Goal: Task Accomplishment & Management: Manage account settings

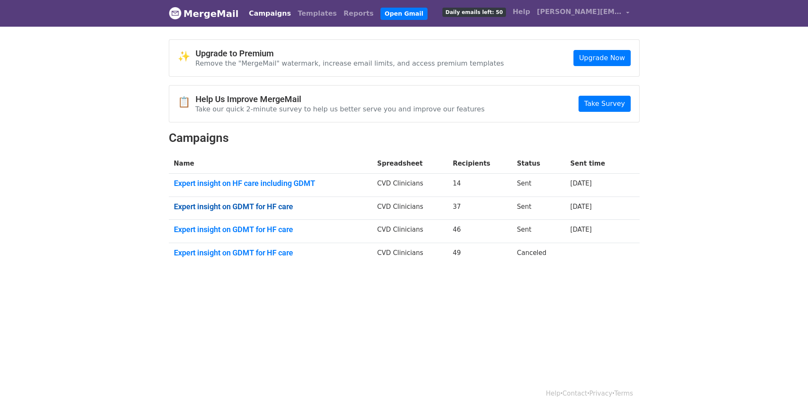
click at [271, 204] on link "Expert insight on GDMT for HF care" at bounding box center [270, 206] width 193 height 9
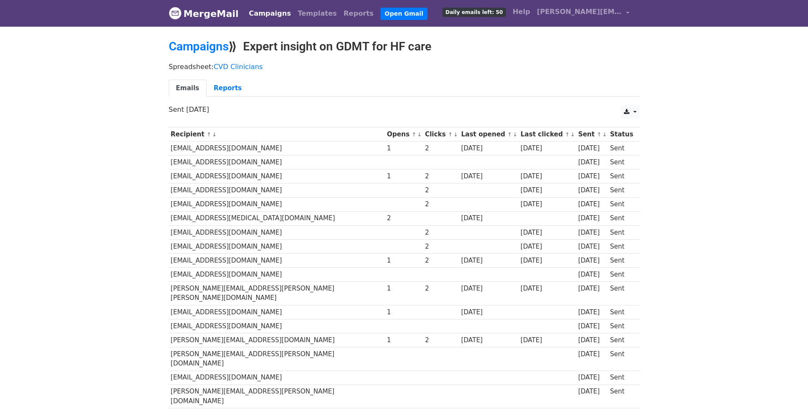
click at [423, 134] on th "Clicks ↑ ↓" at bounding box center [441, 135] width 36 height 14
click at [448, 134] on link "↑" at bounding box center [450, 134] width 5 height 6
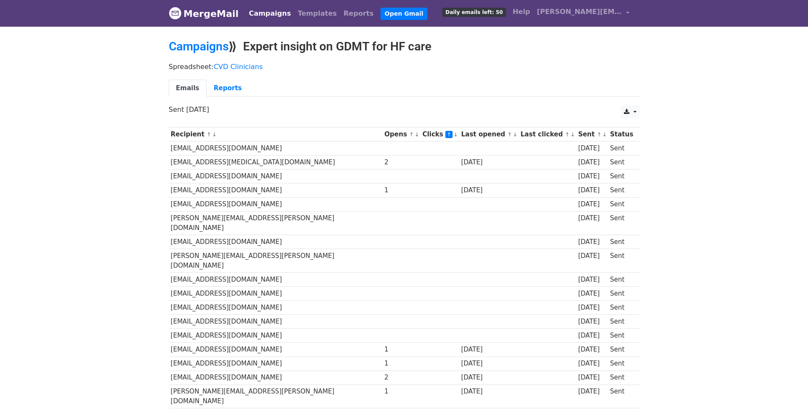
drag, startPoint x: 0, startPoint y: 0, endPoint x: 395, endPoint y: 134, distance: 417.4
click at [453, 134] on link "↓" at bounding box center [455, 134] width 5 height 6
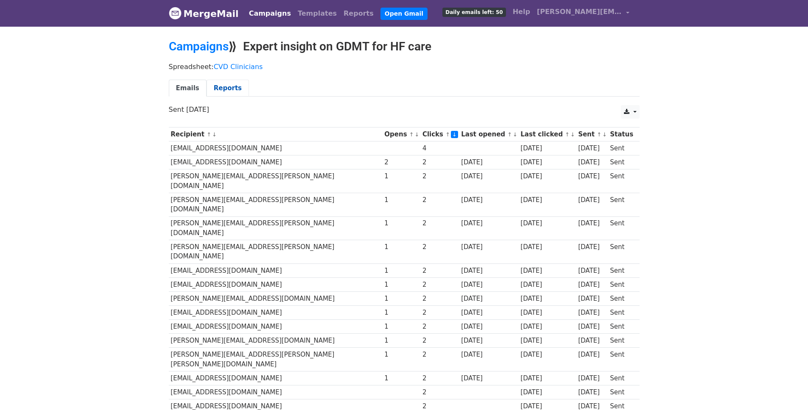
click at [218, 84] on link "Reports" at bounding box center [228, 88] width 42 height 17
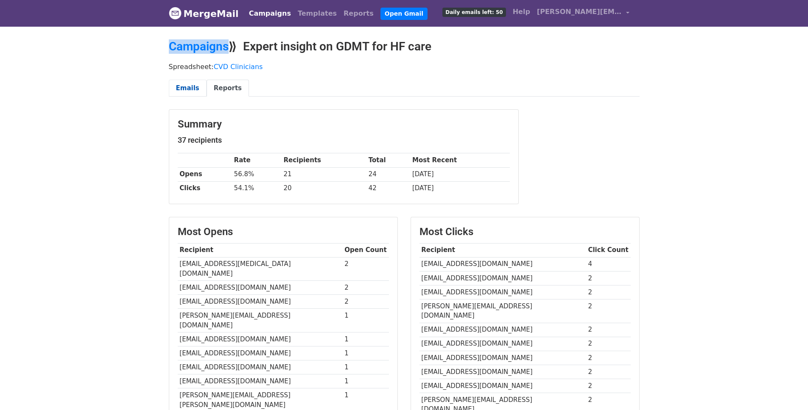
click at [187, 87] on link "Emails" at bounding box center [188, 88] width 38 height 17
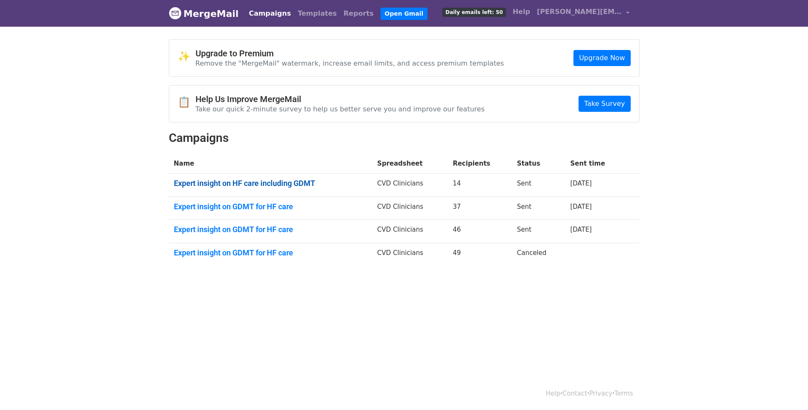
click at [283, 184] on link "Expert insight on HF care including GDMT" at bounding box center [270, 183] width 193 height 9
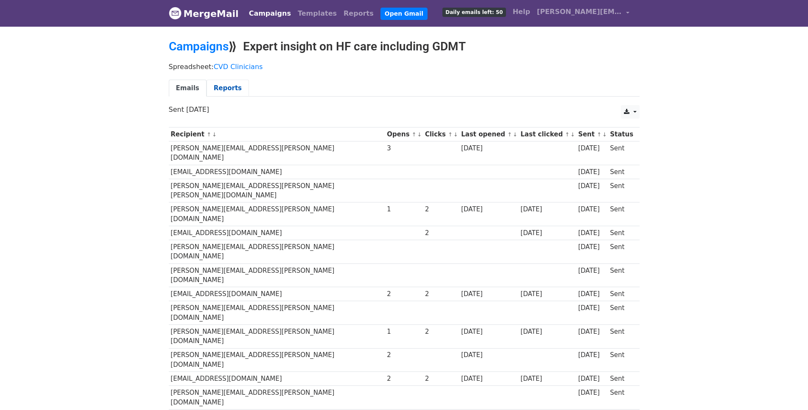
click at [234, 85] on link "Reports" at bounding box center [228, 88] width 42 height 17
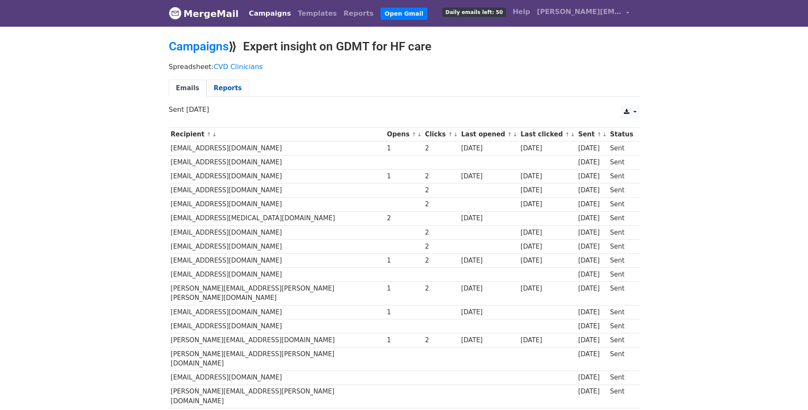
click at [232, 91] on link "Reports" at bounding box center [228, 88] width 42 height 17
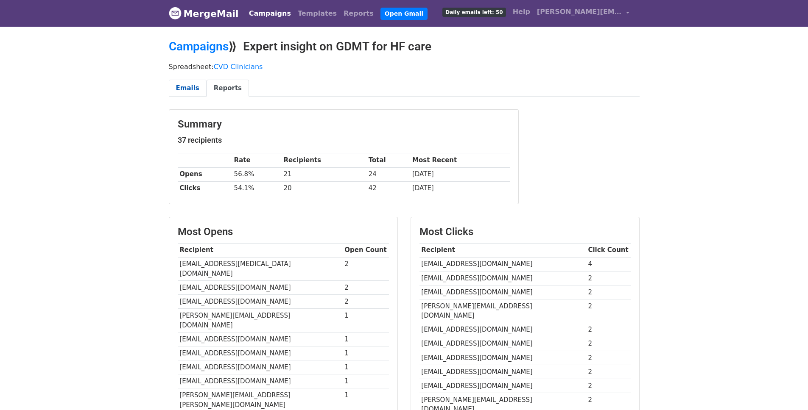
click at [192, 92] on link "Emails" at bounding box center [188, 88] width 38 height 17
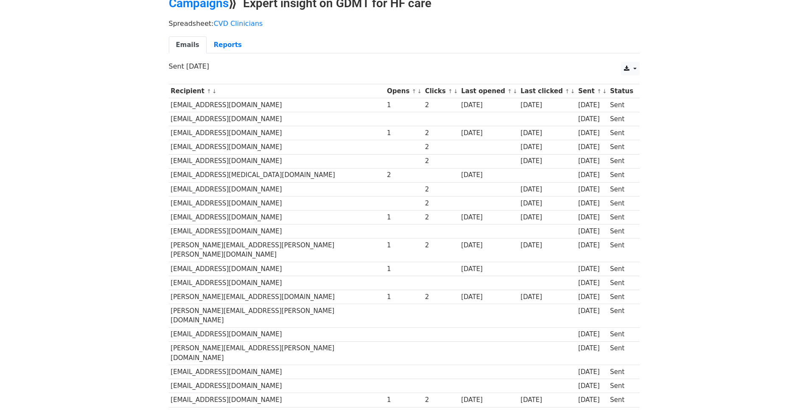
scroll to position [44, 0]
click at [417, 92] on link "↓" at bounding box center [419, 90] width 5 height 6
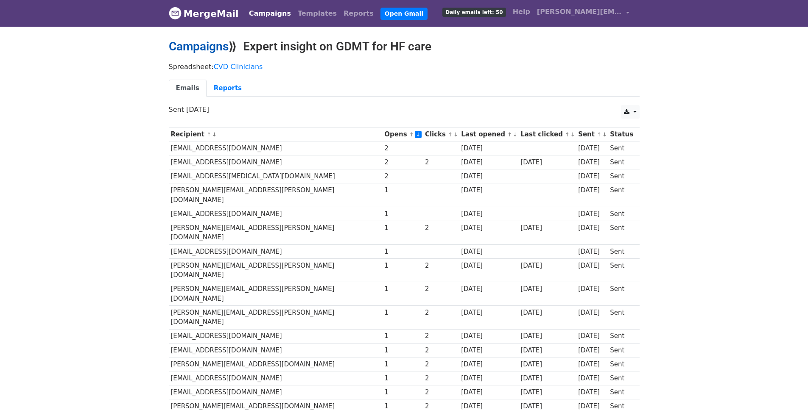
click at [202, 44] on link "Campaigns" at bounding box center [199, 46] width 60 height 14
